Goal: Information Seeking & Learning: Learn about a topic

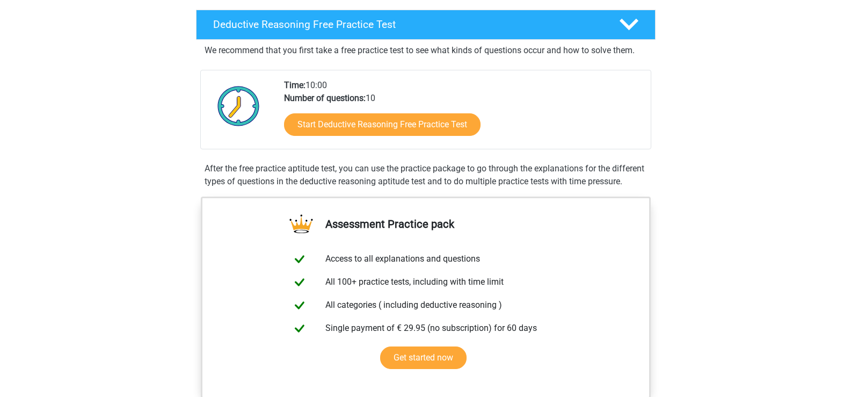
scroll to position [269, 0]
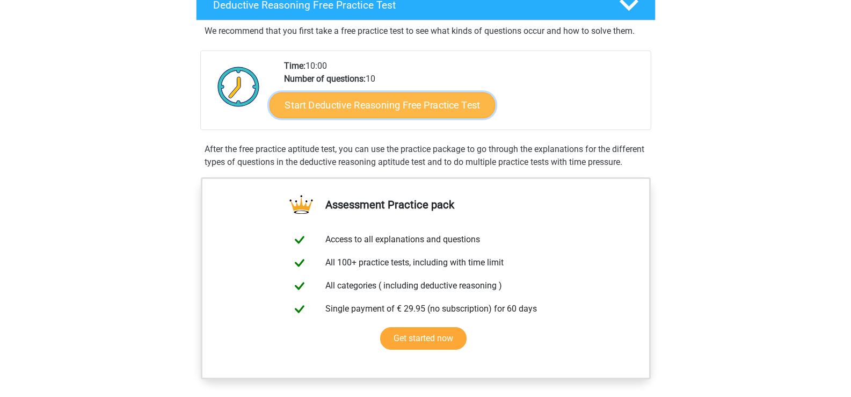
click at [388, 108] on link "Start Deductive Reasoning Free Practice Test" at bounding box center [382, 105] width 226 height 26
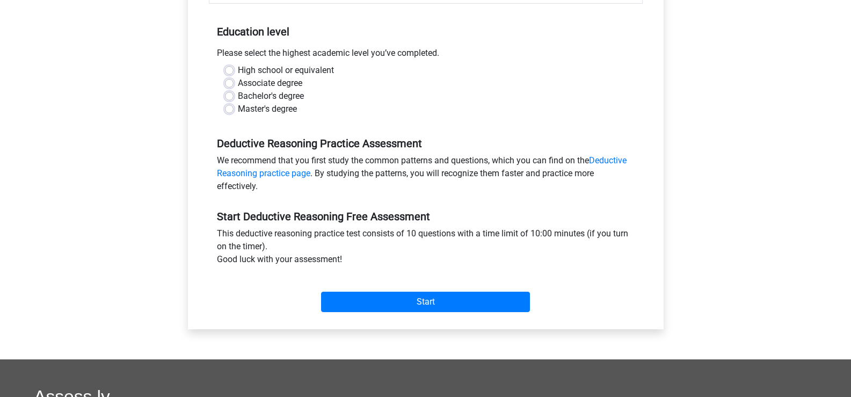
scroll to position [215, 0]
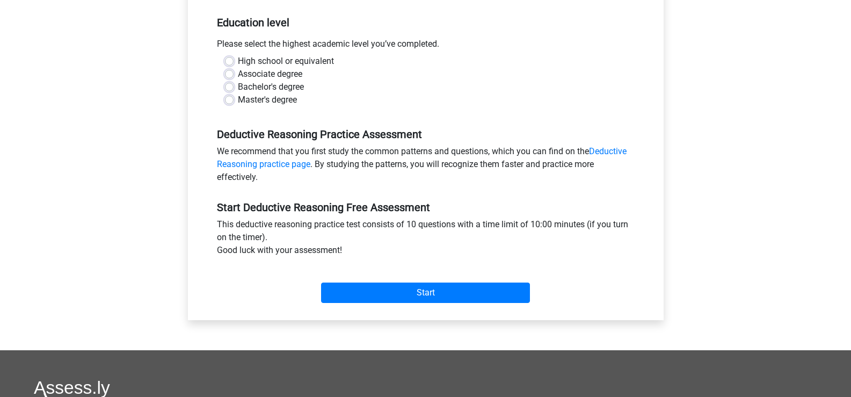
click at [244, 59] on label "High school or equivalent" at bounding box center [286, 61] width 96 height 13
click at [234, 59] on input "High school or equivalent" at bounding box center [229, 60] width 9 height 11
radio input "true"
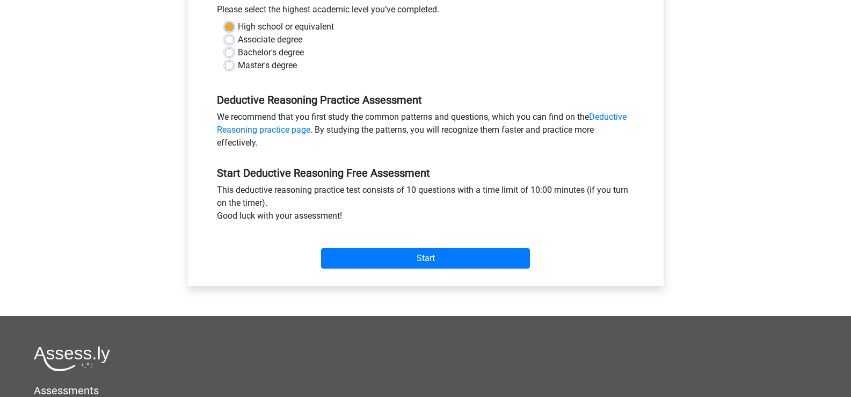
scroll to position [269, 0]
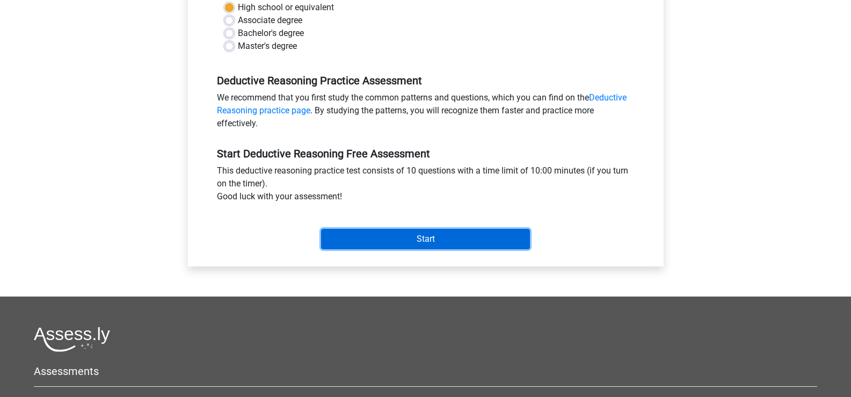
click at [425, 237] on input "Start" at bounding box center [425, 239] width 209 height 20
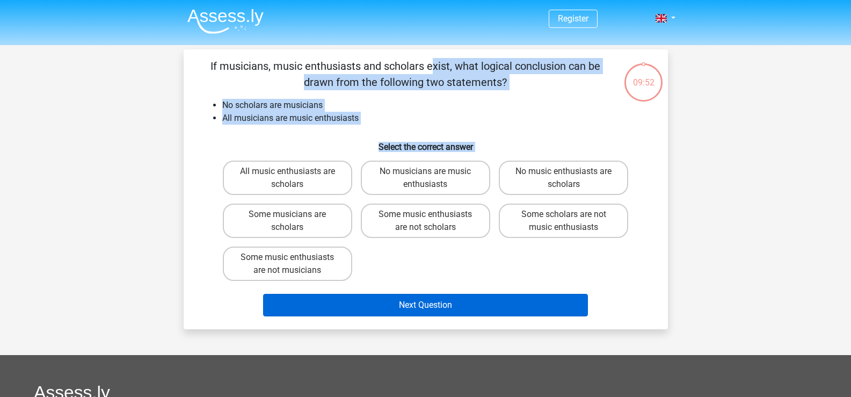
drag, startPoint x: 205, startPoint y: 65, endPoint x: 450, endPoint y: 294, distance: 335.6
click at [450, 294] on div "If musicians, music enthusiasts and scholars exist, what logical conclusion can…" at bounding box center [426, 189] width 476 height 263
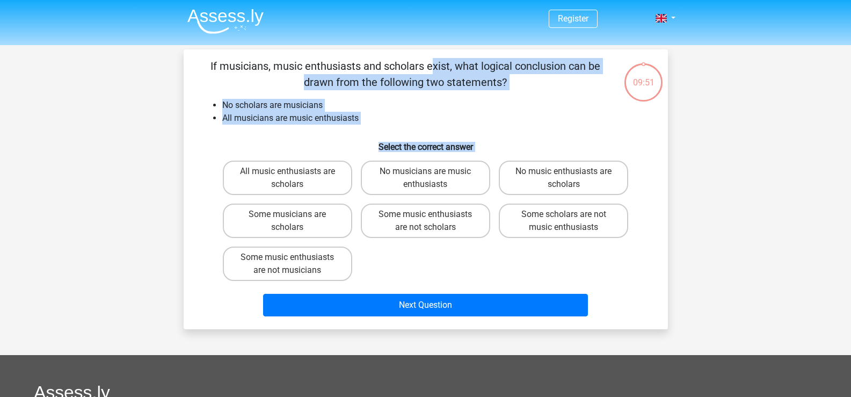
click at [731, 206] on div "Register Nederlands English" at bounding box center [425, 319] width 851 height 639
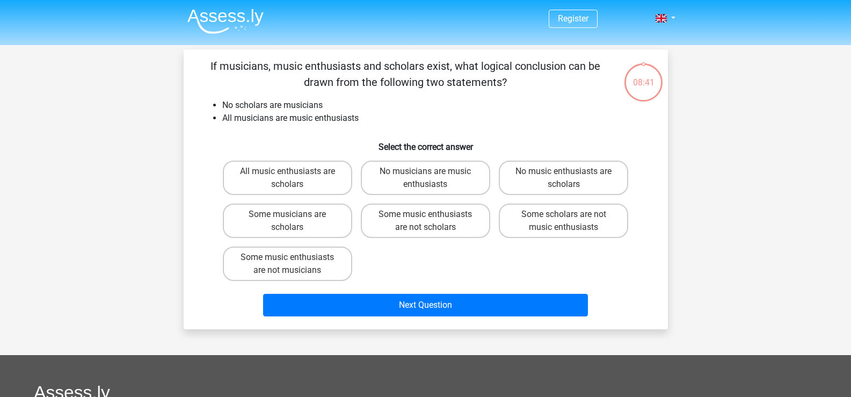
click at [290, 220] on input "Some musicians are scholars" at bounding box center [290, 217] width 7 height 7
radio input "true"
click at [268, 264] on label "Some music enthusiasts are not musicians" at bounding box center [287, 264] width 129 height 34
click at [287, 264] on input "Some music enthusiasts are not musicians" at bounding box center [290, 260] width 7 height 7
radio input "true"
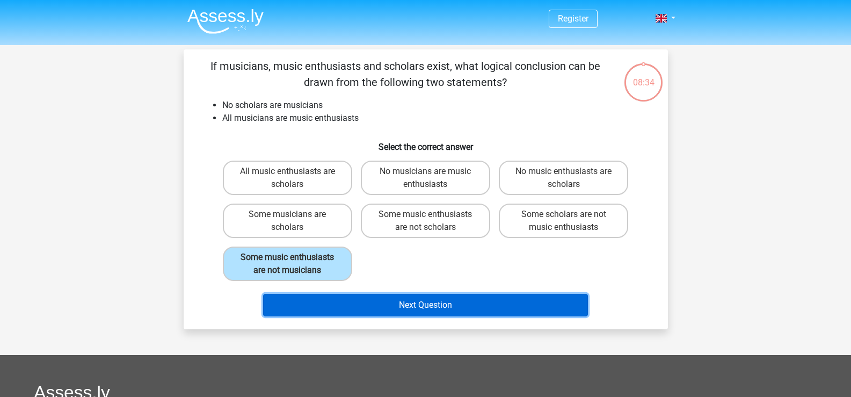
click at [403, 307] on button "Next Question" at bounding box center [425, 305] width 325 height 23
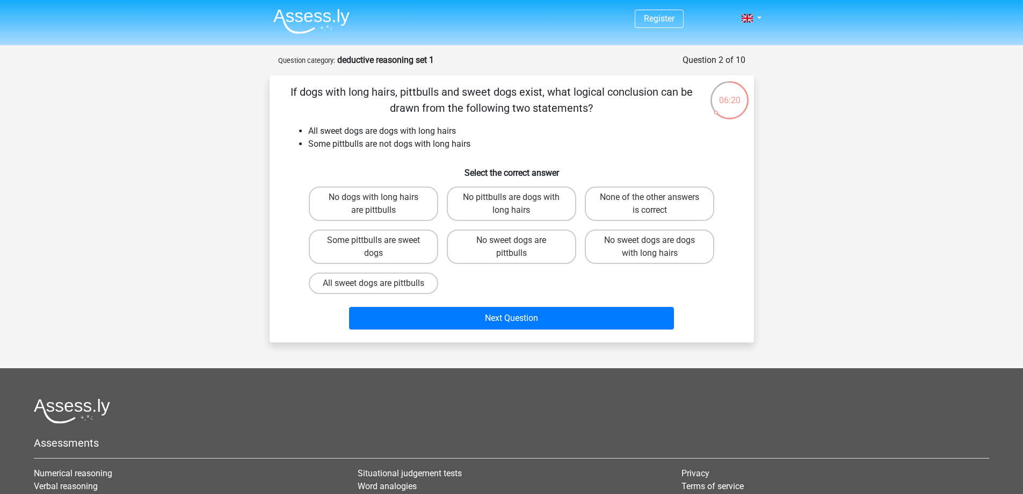
click at [851, 103] on div "Register Nederlands English" at bounding box center [511, 326] width 1023 height 652
click at [679, 202] on label "None of the other answers is correct" at bounding box center [649, 203] width 129 height 34
click at [657, 202] on input "None of the other answers is correct" at bounding box center [653, 200] width 7 height 7
radio input "true"
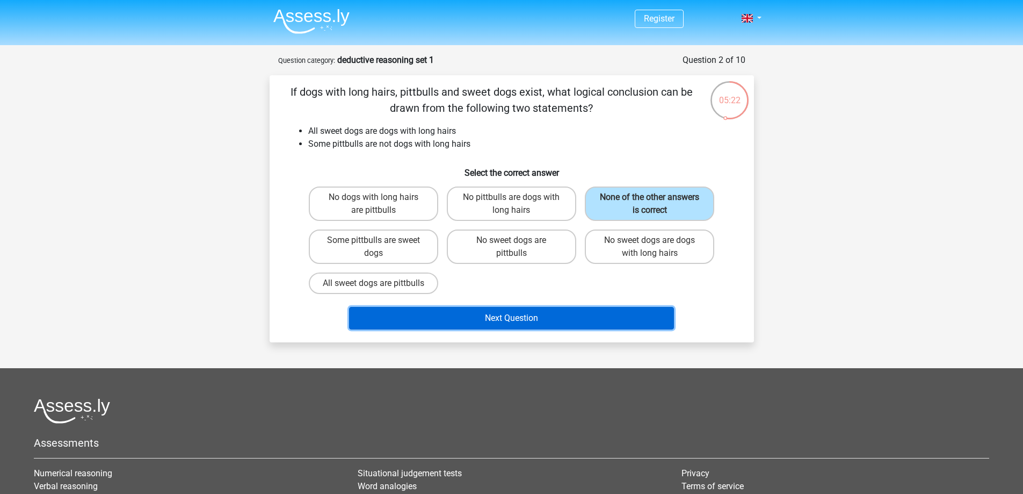
click at [503, 326] on button "Next Question" at bounding box center [511, 318] width 325 height 23
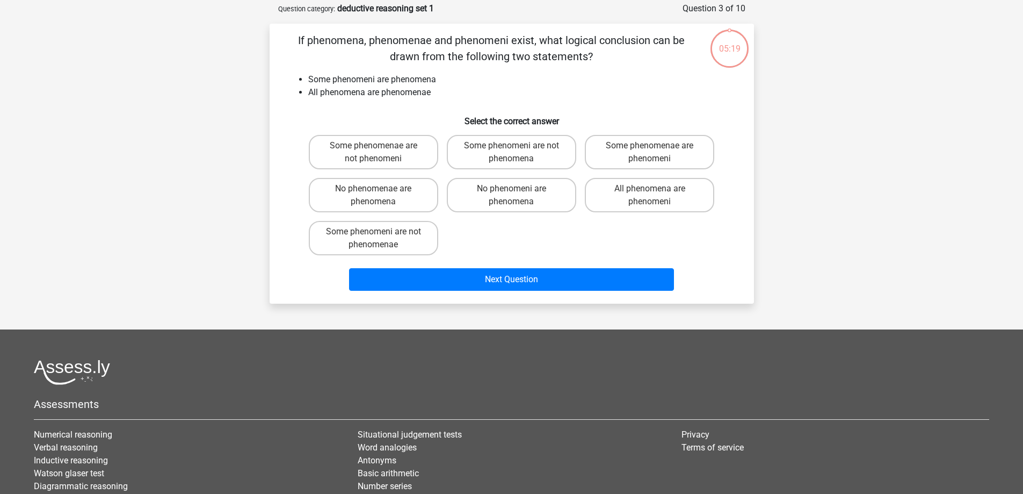
scroll to position [54, 0]
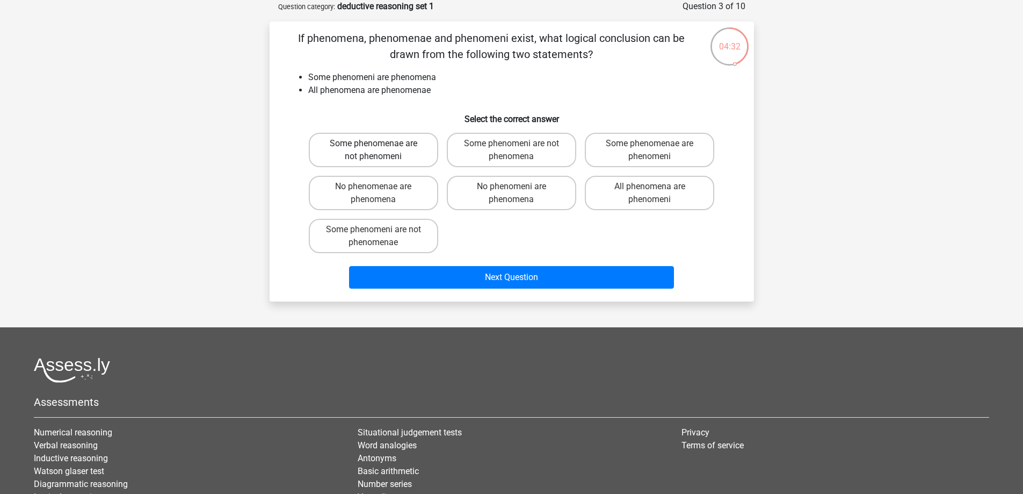
click at [382, 150] on label "Some phenomenae are not phenomeni" at bounding box center [373, 150] width 129 height 34
click at [380, 150] on input "Some phenomenae are not phenomeni" at bounding box center [376, 146] width 7 height 7
radio input "true"
click at [621, 152] on label "Some phenomenae are phenomeni" at bounding box center [649, 150] width 129 height 34
click at [650, 150] on input "Some phenomenae are phenomeni" at bounding box center [653, 146] width 7 height 7
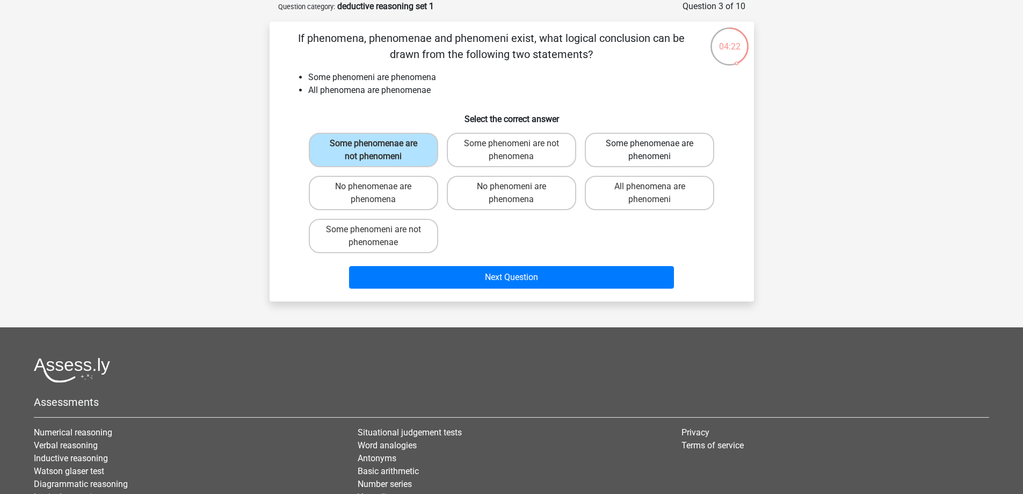
radio input "true"
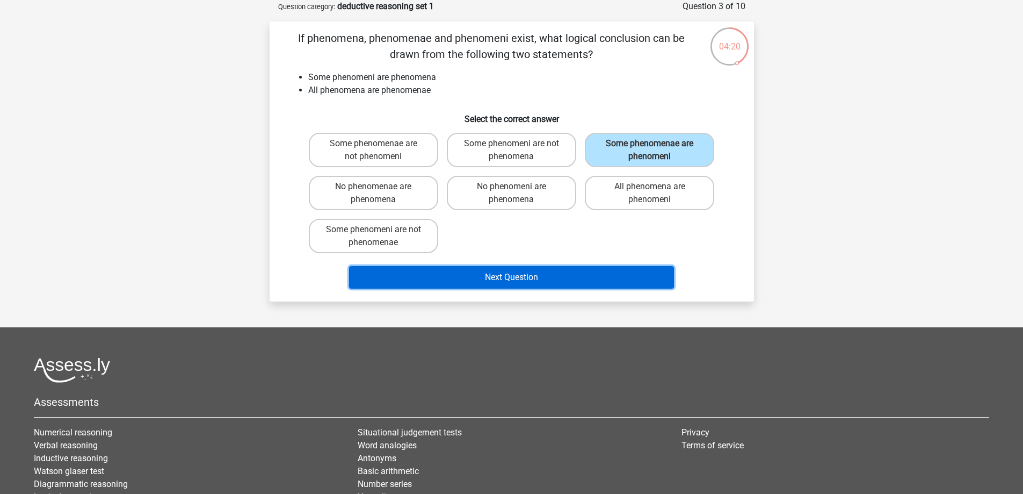
click at [518, 277] on button "Next Question" at bounding box center [511, 277] width 325 height 23
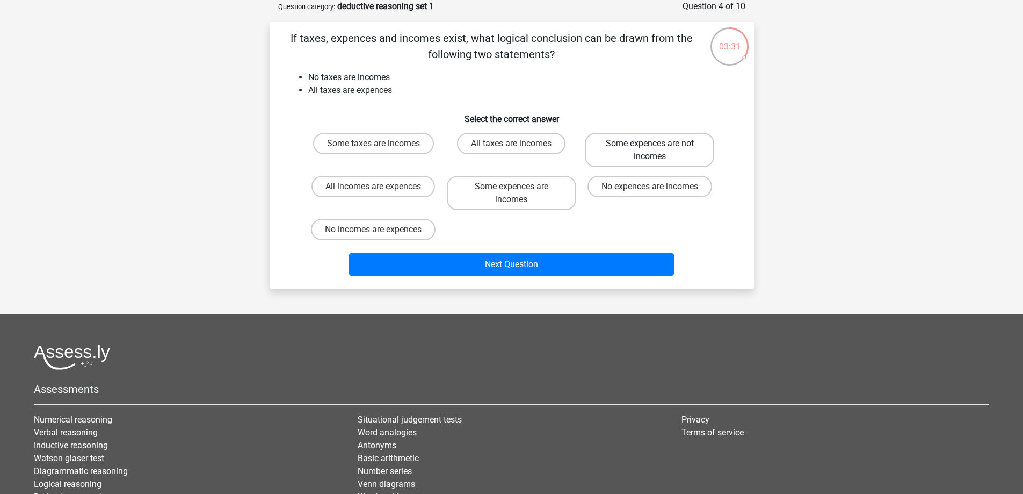
click at [681, 154] on label "Some expences are not incomes" at bounding box center [649, 150] width 129 height 34
click at [657, 150] on input "Some expences are not incomes" at bounding box center [653, 146] width 7 height 7
radio input "true"
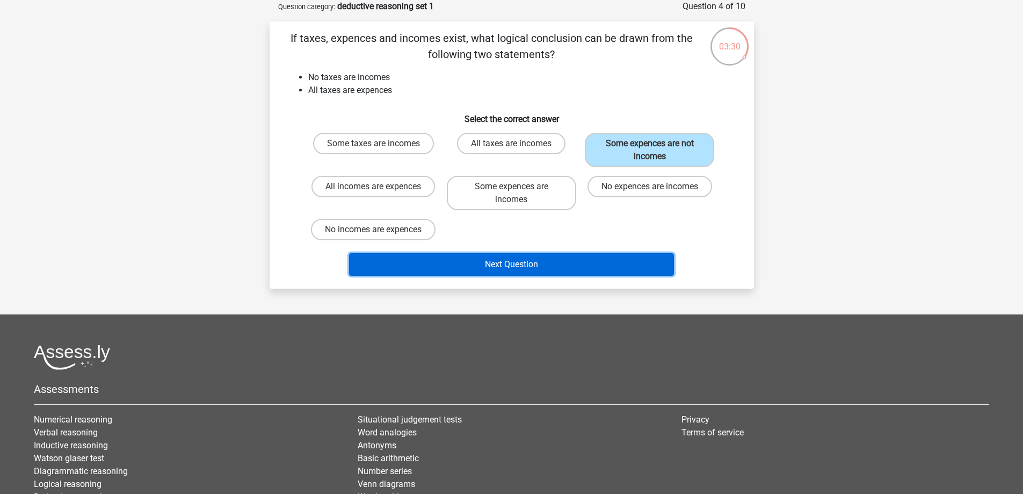
click at [521, 263] on button "Next Question" at bounding box center [511, 264] width 325 height 23
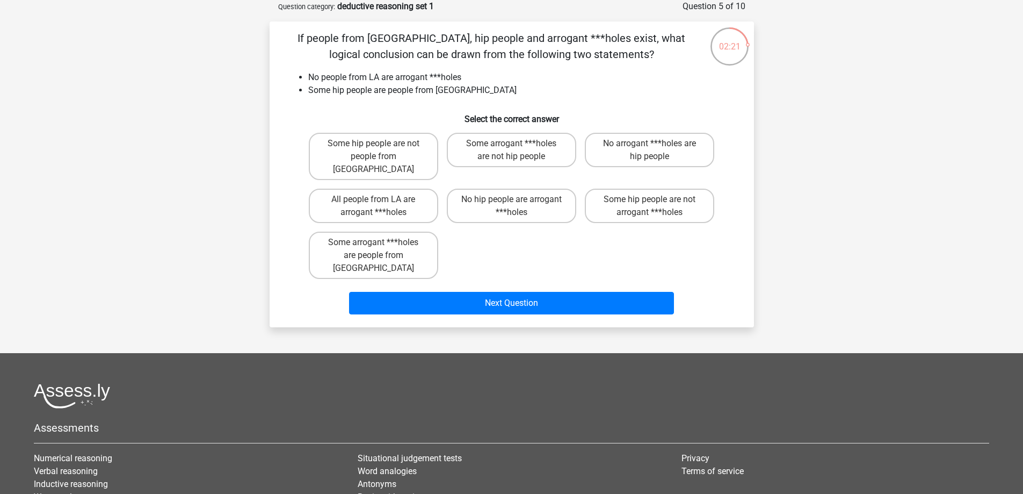
click at [851, 221] on div "Register Nederlands English" at bounding box center [511, 291] width 1023 height 690
click at [626, 189] on label "Some hip people are not arrogant ***holes" at bounding box center [649, 206] width 129 height 34
click at [650, 199] on input "Some hip people are not arrogant ***holes" at bounding box center [653, 202] width 7 height 7
radio input "true"
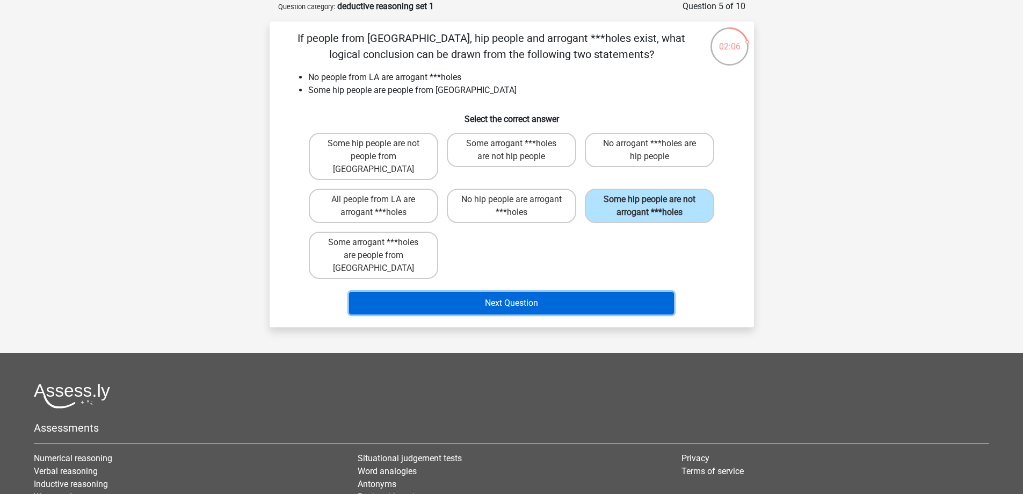
click at [548, 292] on button "Next Question" at bounding box center [511, 303] width 325 height 23
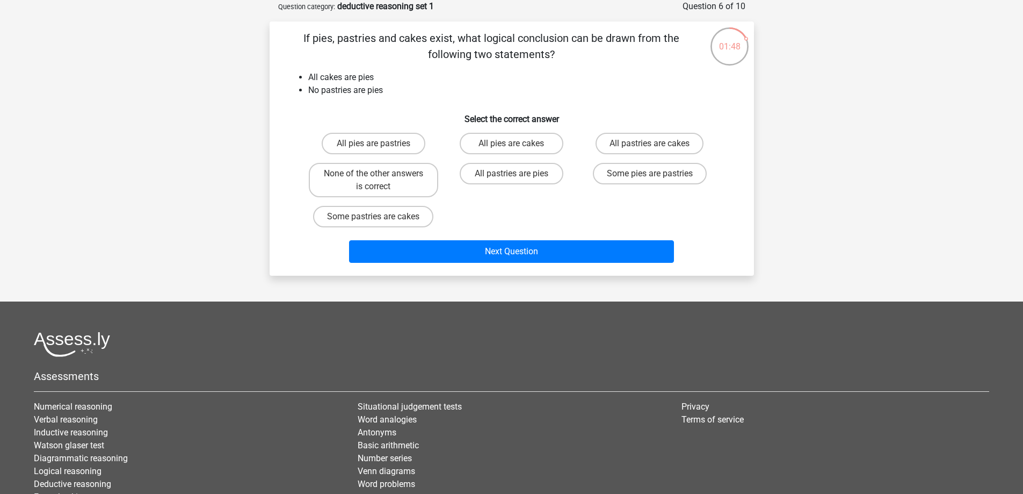
click at [851, 136] on div "Register Nederlands English" at bounding box center [511, 265] width 1023 height 639
click at [373, 175] on input "None of the other answers is correct" at bounding box center [376, 176] width 7 height 7
radio input "true"
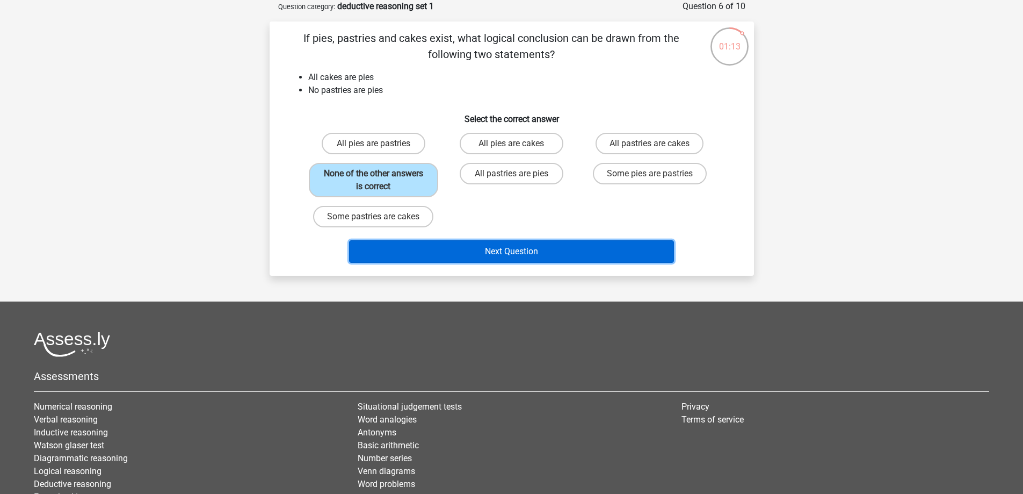
click at [498, 249] on button "Next Question" at bounding box center [511, 251] width 325 height 23
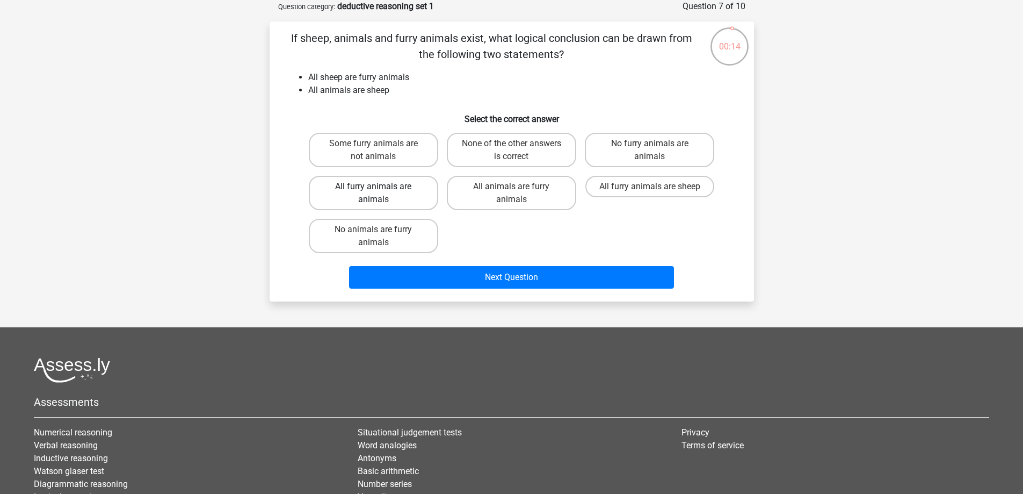
click at [345, 191] on label "All furry animals are animals" at bounding box center [373, 193] width 129 height 34
click at [373, 191] on input "All furry animals are animals" at bounding box center [376, 189] width 7 height 7
radio input "true"
click at [348, 232] on label "No animals are furry animals" at bounding box center [373, 236] width 129 height 34
click at [373, 232] on input "No animals are furry animals" at bounding box center [376, 232] width 7 height 7
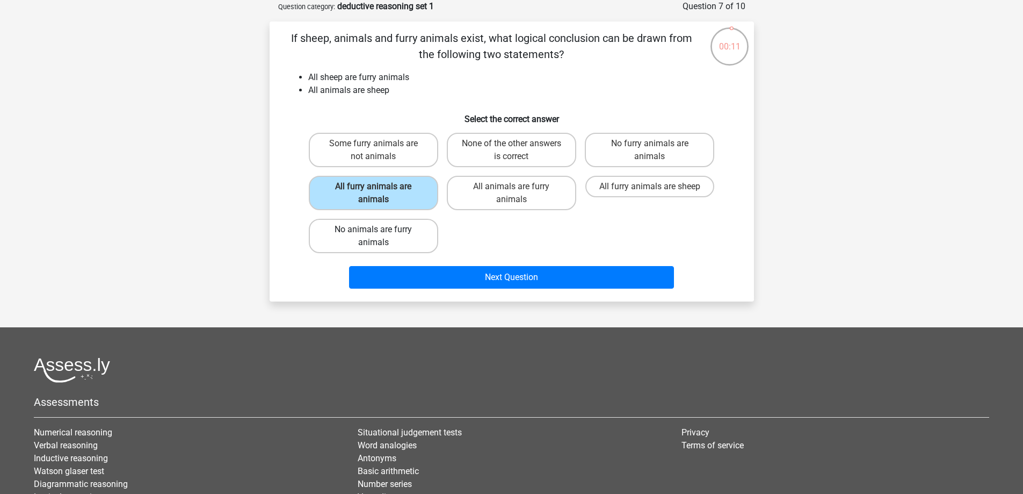
radio input "true"
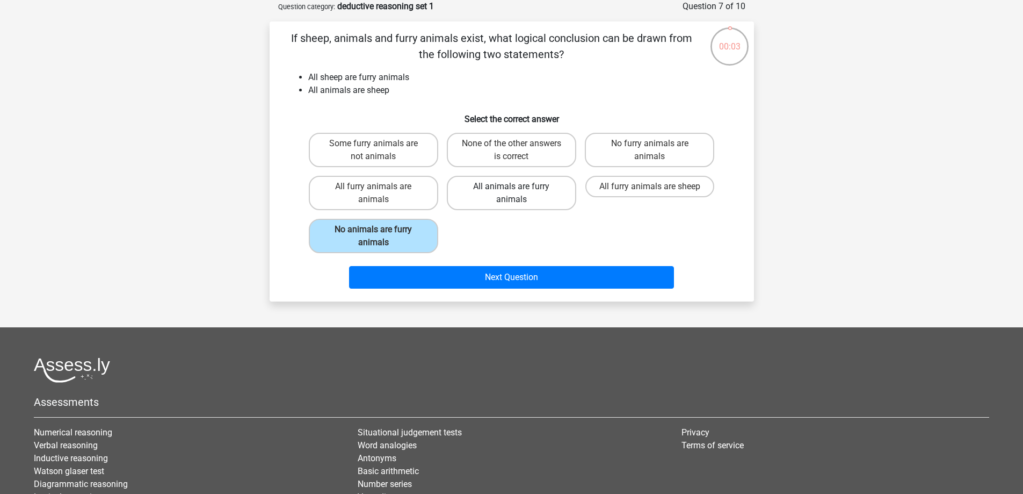
click at [484, 188] on label "All animals are furry animals" at bounding box center [511, 193] width 129 height 34
click at [511, 188] on input "All animals are furry animals" at bounding box center [514, 189] width 7 height 7
radio input "true"
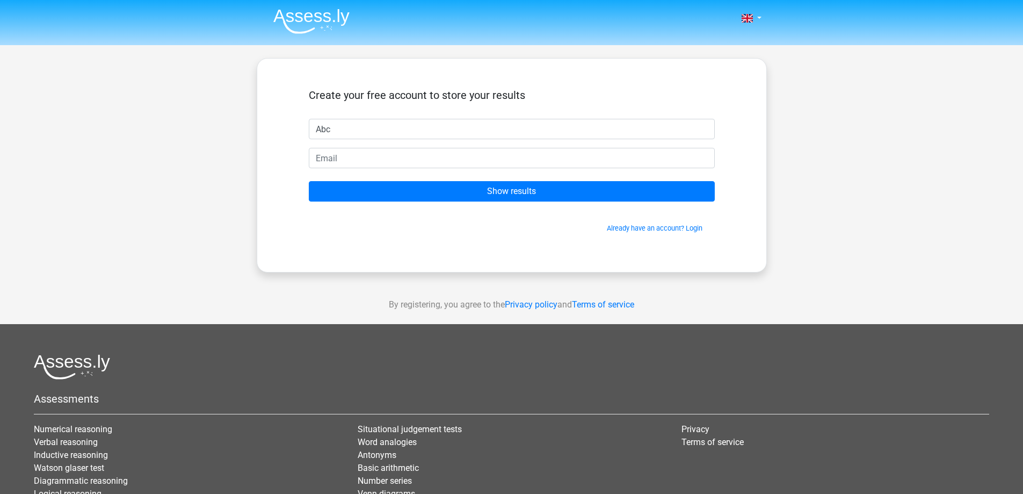
type input "Abc"
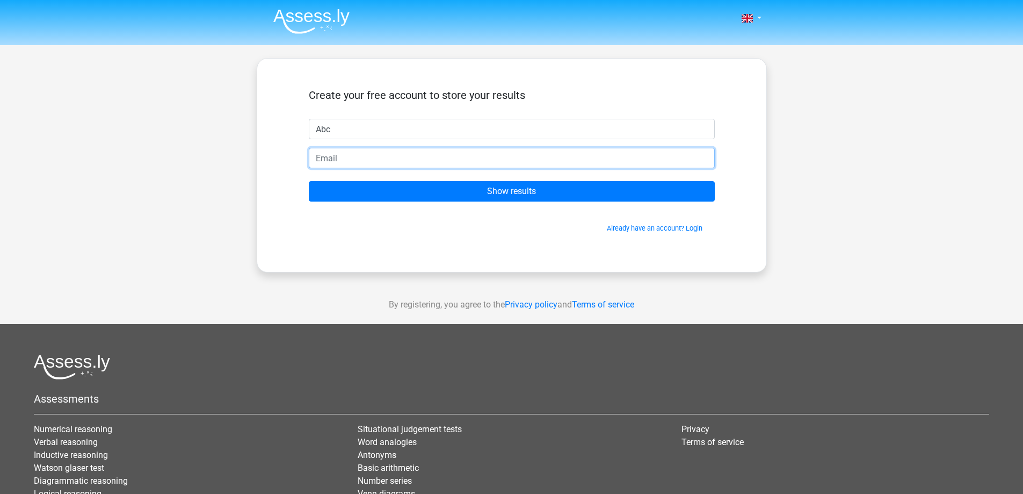
click at [363, 164] on input "email" at bounding box center [512, 158] width 406 height 20
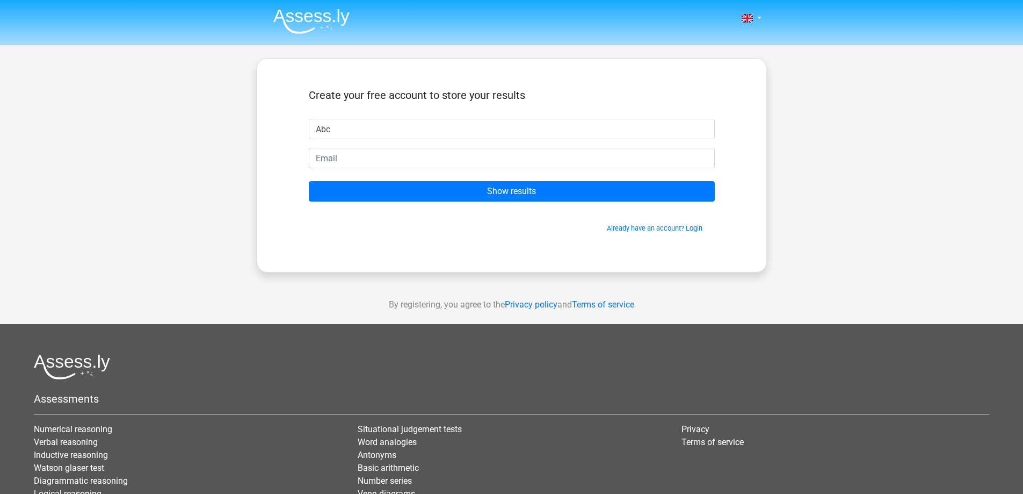
click at [541, 221] on div "Already have an account? Login" at bounding box center [512, 221] width 406 height 23
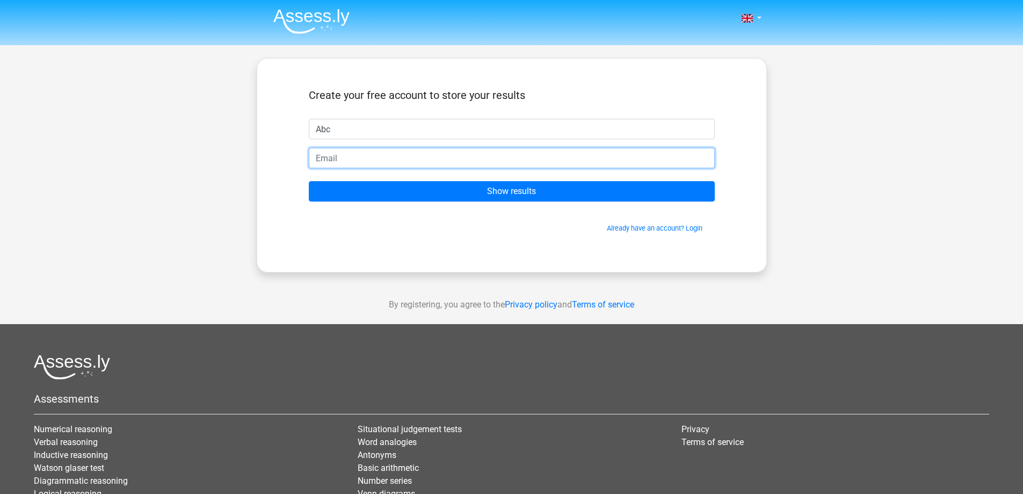
click at [345, 160] on input "email" at bounding box center [512, 158] width 406 height 20
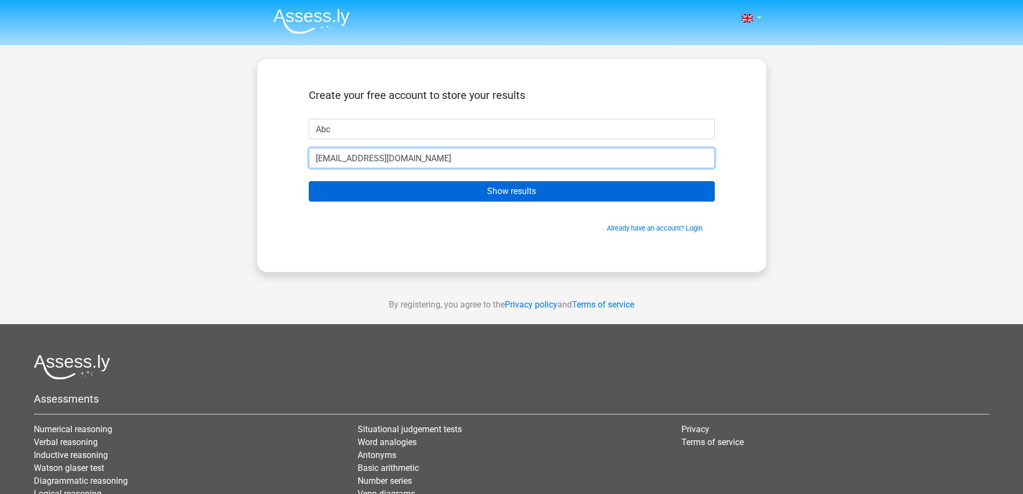
type input "abc@abc.com"
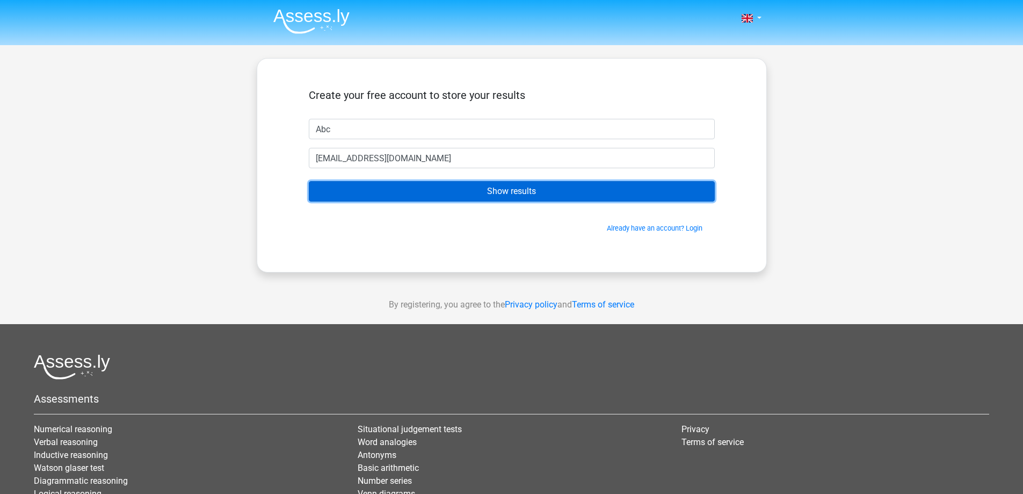
click at [510, 185] on input "Show results" at bounding box center [512, 191] width 406 height 20
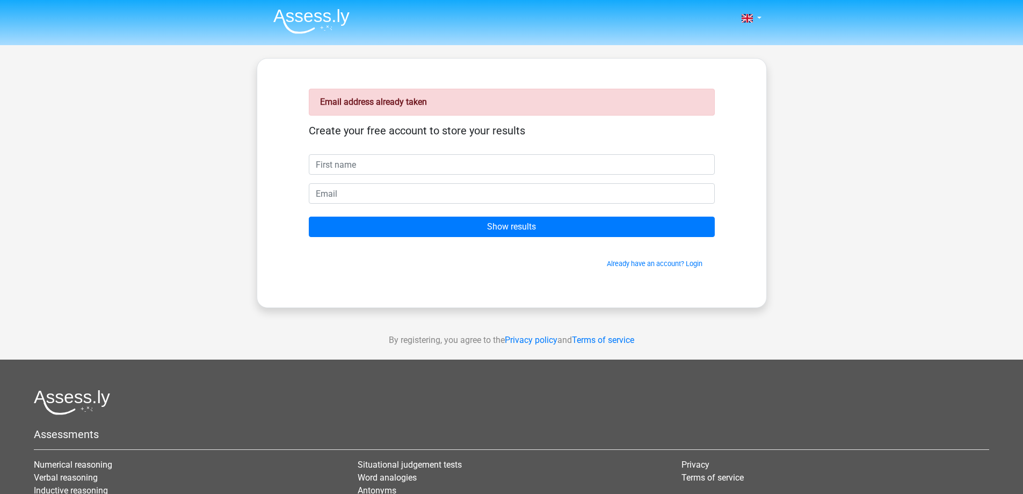
click at [367, 166] on input "text" at bounding box center [512, 164] width 406 height 20
type input "Abc"
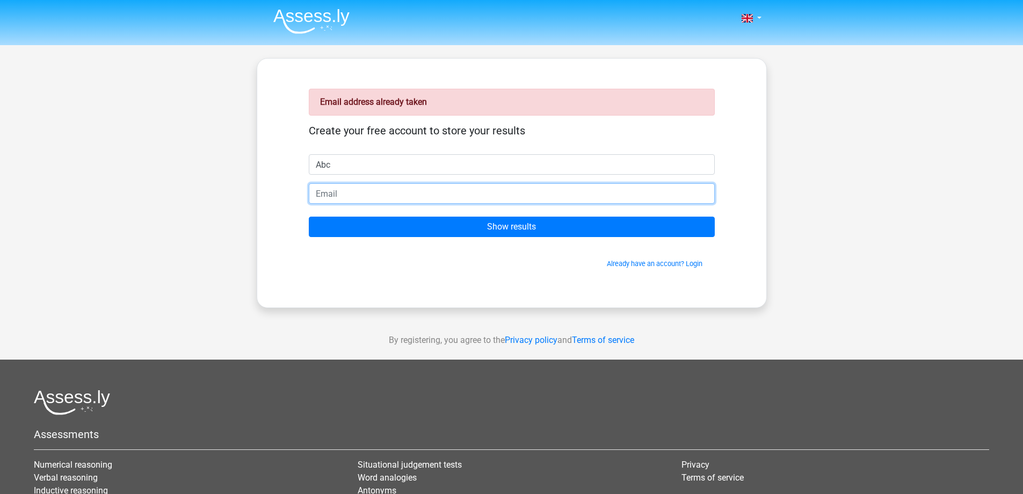
click at [346, 193] on input "email" at bounding box center [512, 193] width 406 height 20
click at [327, 196] on input "abc@abc.com" at bounding box center [512, 193] width 406 height 20
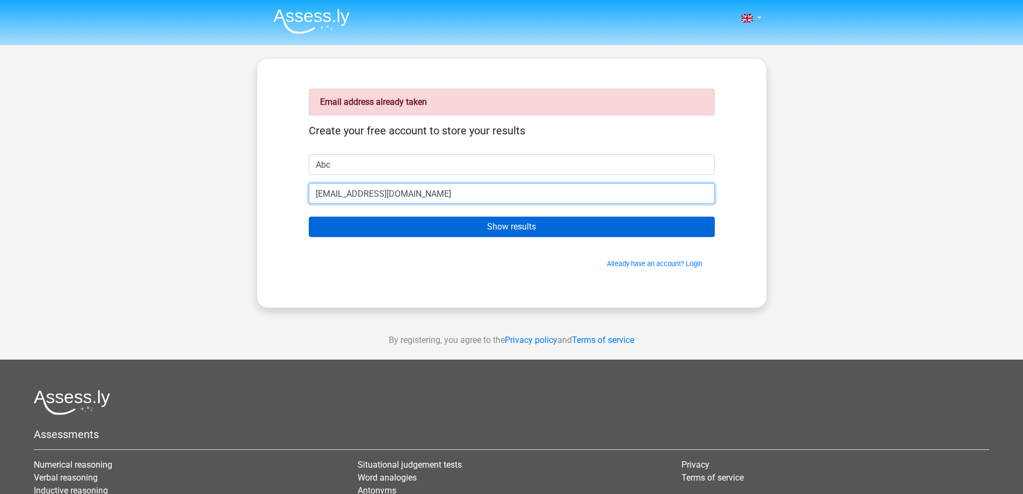
type input "[EMAIL_ADDRESS][DOMAIN_NAME]"
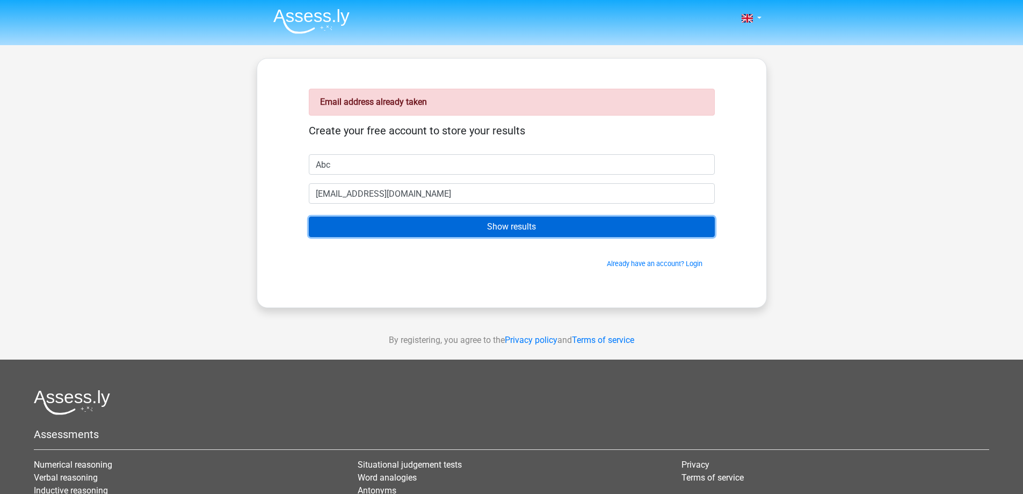
click at [510, 221] on input "Show results" at bounding box center [512, 226] width 406 height 20
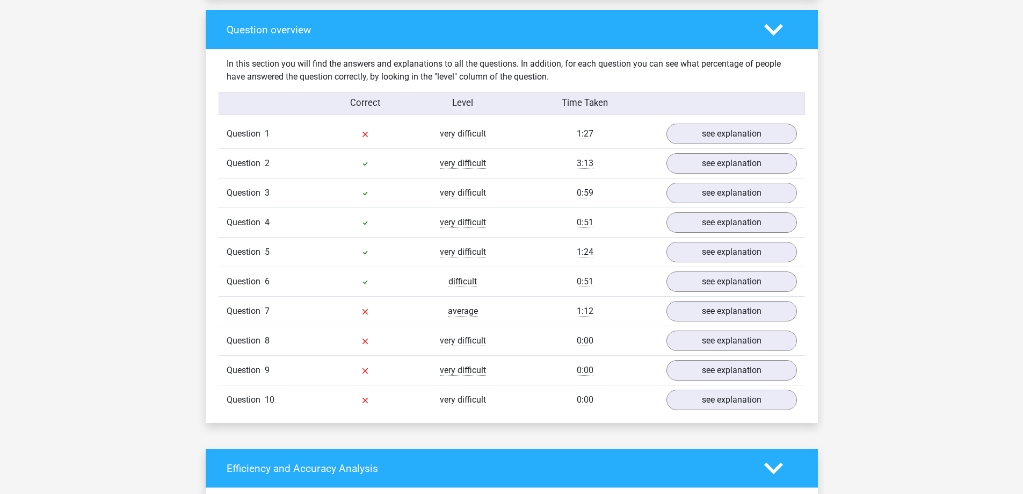
scroll to position [806, 0]
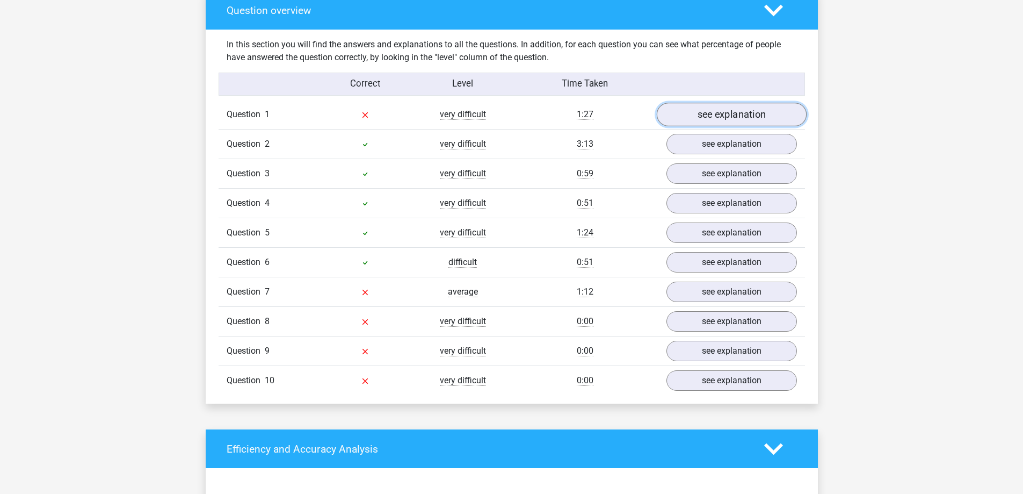
click at [700, 116] on link "see explanation" at bounding box center [731, 115] width 150 height 24
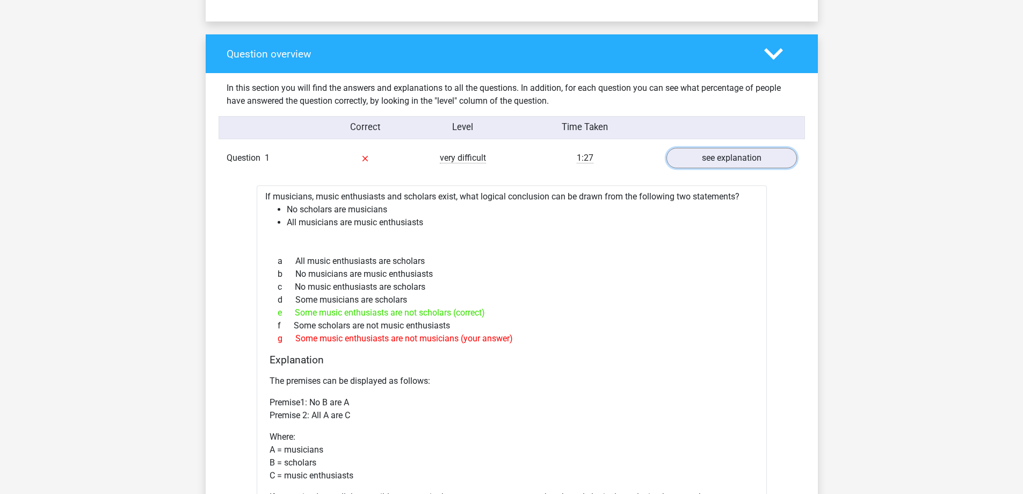
scroll to position [752, 0]
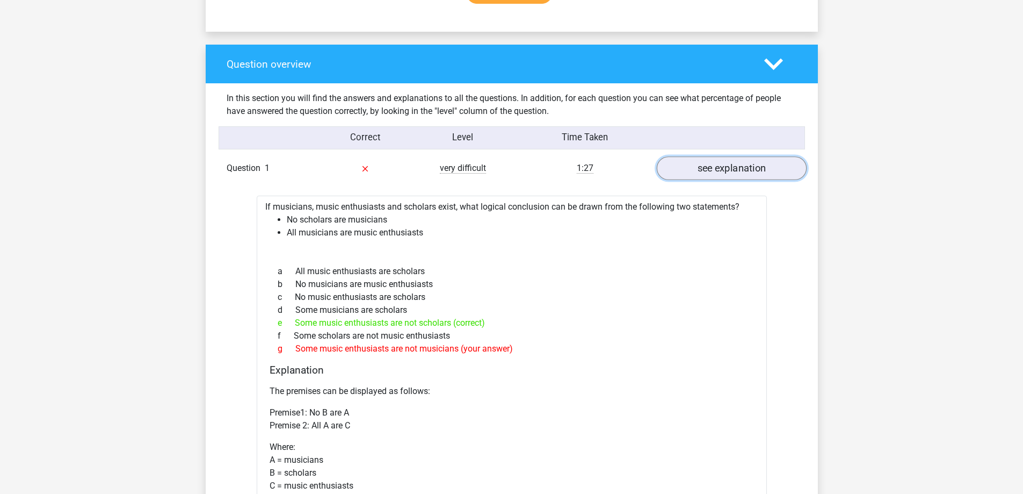
click at [747, 175] on link "see explanation" at bounding box center [731, 169] width 150 height 24
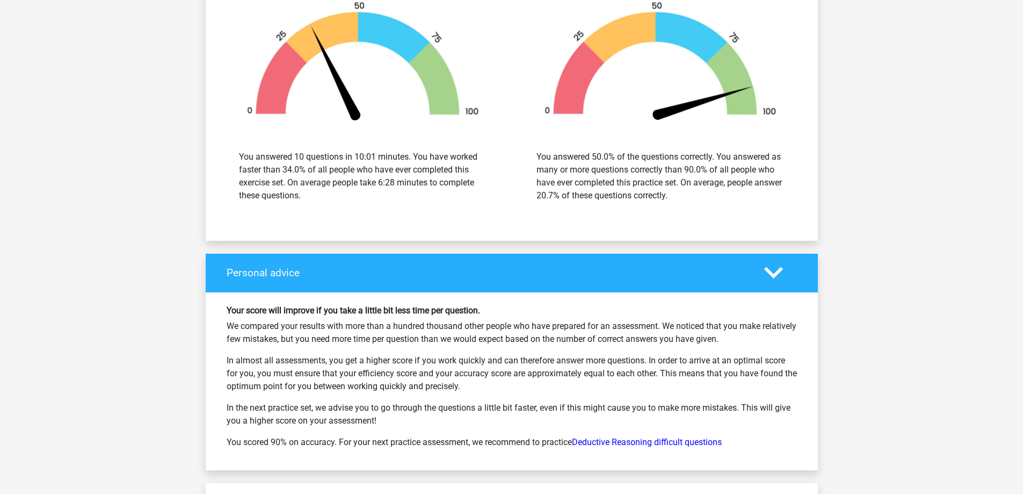
scroll to position [1450, 0]
